Goal: Navigation & Orientation: Find specific page/section

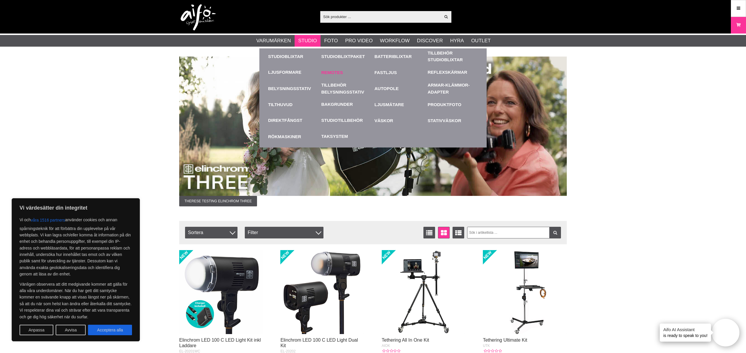
click at [340, 79] on link "Remotes" at bounding box center [346, 72] width 50 height 16
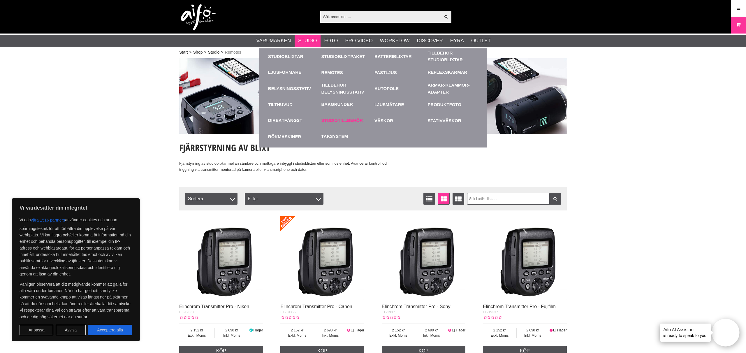
click at [339, 121] on link "Studiotillbehör" at bounding box center [342, 120] width 42 height 7
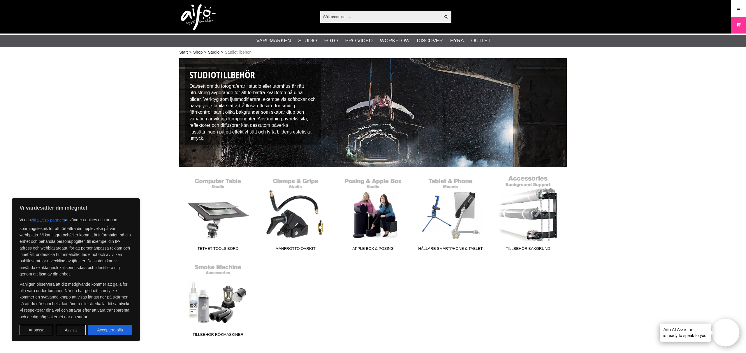
click at [530, 211] on link "Tillbehör Bakgrund" at bounding box center [527, 214] width 77 height 79
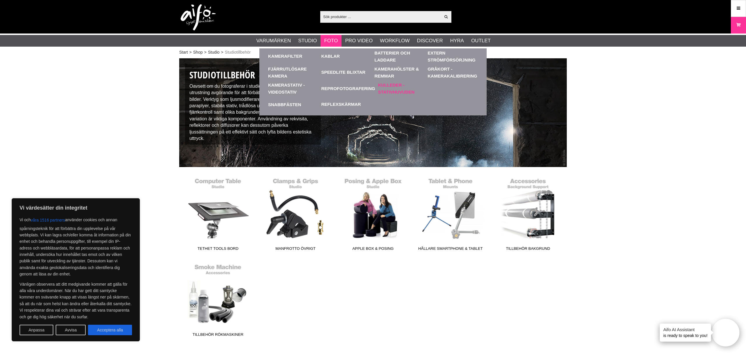
click at [385, 86] on link "Kulleder - Stativhuvuden" at bounding box center [403, 88] width 50 height 16
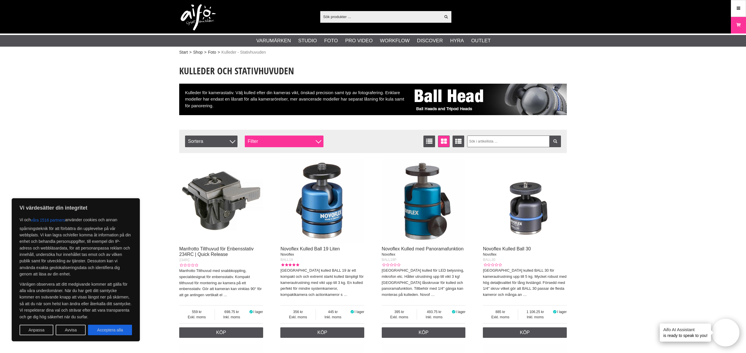
click at [266, 142] on div "Filter" at bounding box center [284, 141] width 79 height 12
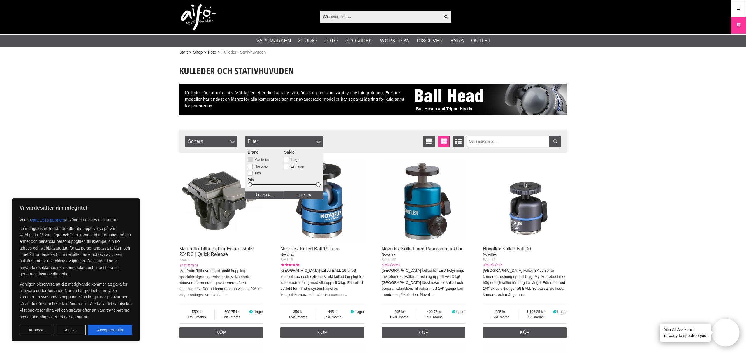
click at [250, 159] on button at bounding box center [250, 159] width 5 height 5
click at [297, 195] on input "Filtrera" at bounding box center [303, 195] width 39 height 8
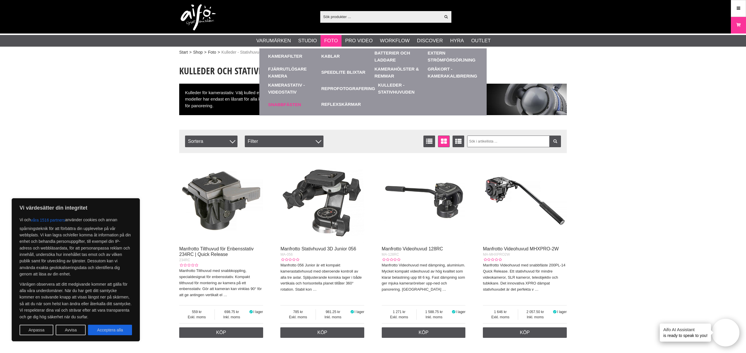
click at [282, 105] on link "Snabbfästen" at bounding box center [293, 104] width 50 height 16
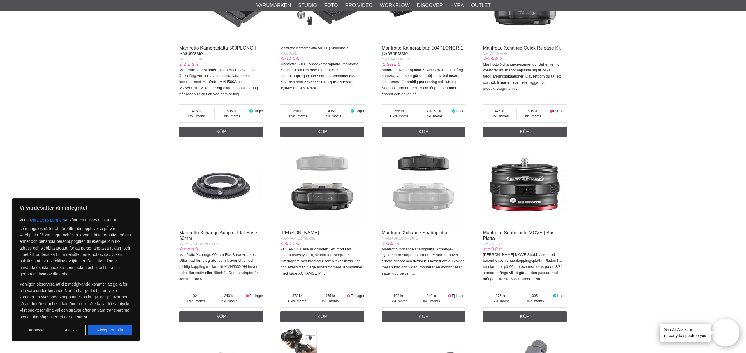
scroll to position [629, 0]
